Goal: Understand process/instructions

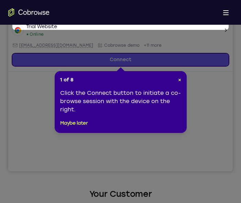
scroll to position [98, 0]
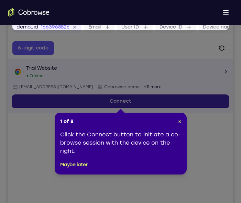
drag, startPoint x: 165, startPoint y: 83, endPoint x: 157, endPoint y: 100, distance: 19.0
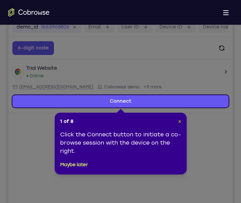
click at [179, 122] on span "×" at bounding box center [179, 121] width 3 height 6
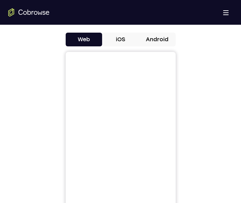
scroll to position [319, 0]
click at [159, 41] on button "Android" at bounding box center [157, 39] width 37 height 14
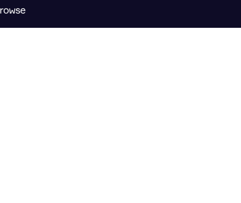
scroll to position [352, 0]
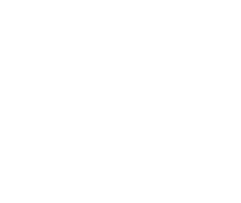
click at [168, 124] on iframe "To enrich screen reader interactions, please activate Accessibility in Grammarl…" at bounding box center [120, 127] width 98 height 206
click at [169, 133] on iframe "To enrich screen reader interactions, please activate Accessibility in Grammarl…" at bounding box center [120, 127] width 98 height 206
click at [73, 151] on iframe "To enrich screen reader interactions, please activate Accessibility in Grammarl…" at bounding box center [120, 127] width 98 height 206
click at [187, 107] on div at bounding box center [120, 123] width 224 height 211
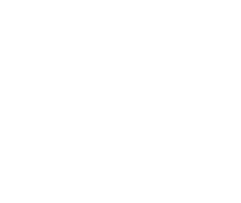
scroll to position [352, 0]
click at [66, 95] on div at bounding box center [120, 124] width 224 height 211
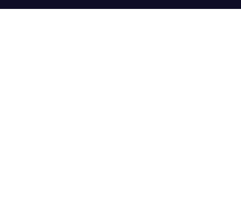
click at [177, 79] on div at bounding box center [120, 101] width 224 height 211
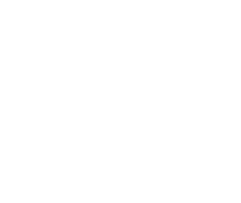
scroll to position [375, 0]
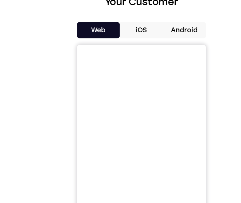
scroll to position [375, 0]
